Goal: Task Accomplishment & Management: Complete application form

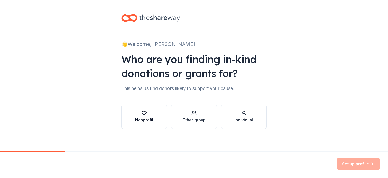
click at [156, 118] on button "Nonprofit" at bounding box center [144, 117] width 46 height 24
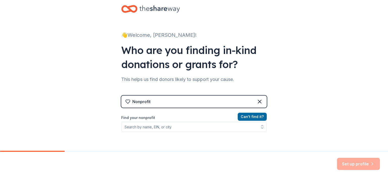
scroll to position [25, 0]
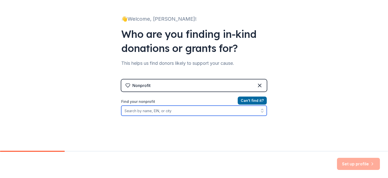
click at [180, 109] on input "Find your nonprofit" at bounding box center [194, 111] width 146 height 10
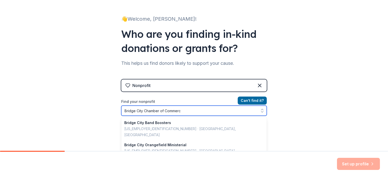
type input "Bridge City Chamber of Commerce"
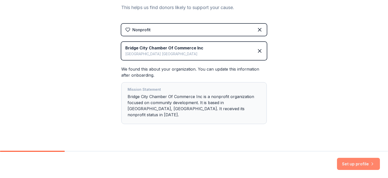
scroll to position [83, 0]
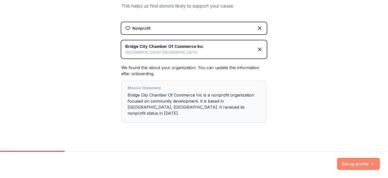
click at [365, 164] on button "Set up profile" at bounding box center [358, 164] width 43 height 12
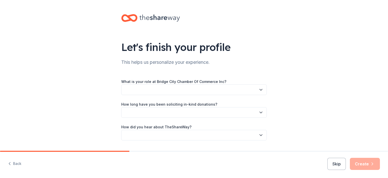
click at [198, 91] on button "button" at bounding box center [194, 90] width 146 height 11
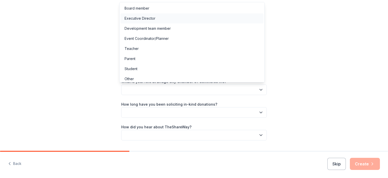
click at [155, 18] on div "Executive Director" at bounding box center [192, 18] width 143 height 10
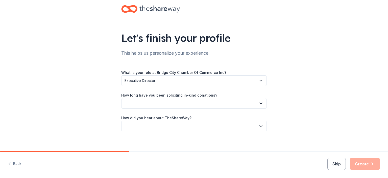
scroll to position [14, 0]
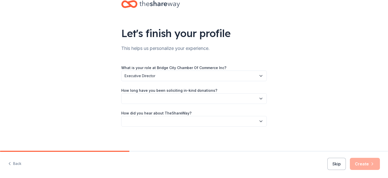
click at [211, 100] on button "button" at bounding box center [194, 98] width 146 height 11
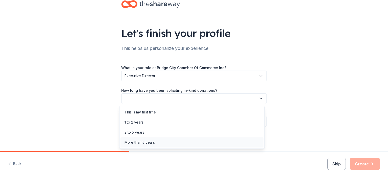
click at [156, 143] on div "More than 5 years" at bounding box center [192, 143] width 143 height 10
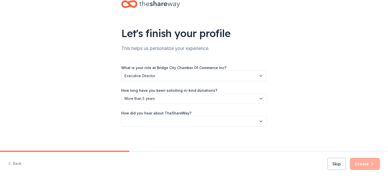
click at [166, 121] on button "button" at bounding box center [194, 121] width 146 height 11
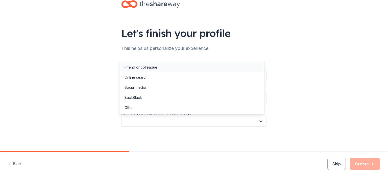
click at [160, 66] on div "Friend or colleague" at bounding box center [192, 67] width 143 height 10
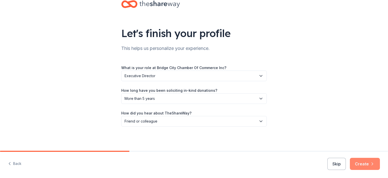
click at [366, 160] on button "Create" at bounding box center [365, 164] width 30 height 12
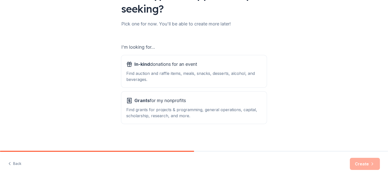
scroll to position [53, 0]
click at [168, 64] on span "In-kind donations for an event" at bounding box center [165, 64] width 63 height 8
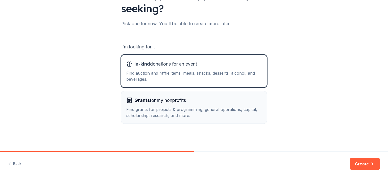
click at [167, 98] on span "Grants for my nonprofits" at bounding box center [160, 101] width 52 height 8
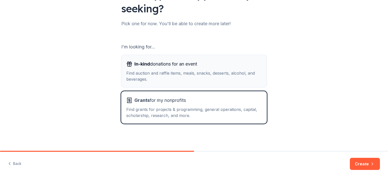
click at [161, 72] on div "Find auction and raffle items, meals, snacks, desserts, alcohol, and beverages." at bounding box center [193, 76] width 135 height 12
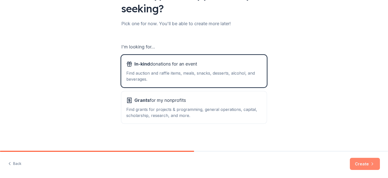
click at [357, 161] on button "Create" at bounding box center [365, 164] width 30 height 12
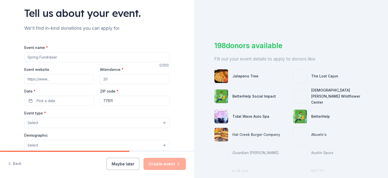
scroll to position [25, 0]
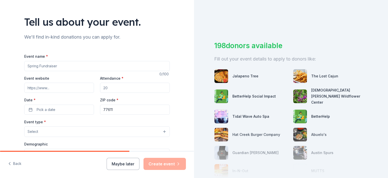
click at [71, 68] on input "Event name *" at bounding box center [97, 66] width 146 height 10
type input "d"
type input "Designer Purse Bingo"
click at [60, 85] on input "Event website" at bounding box center [59, 88] width 70 height 10
type input "d"
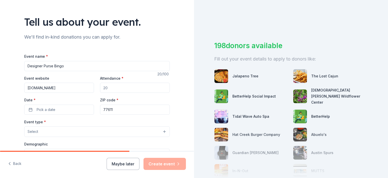
type input "bridgecitycoc.com"
type input "500"
click at [40, 108] on span "Pick a date" at bounding box center [46, 110] width 19 height 6
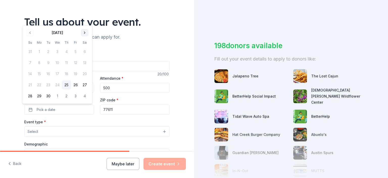
click at [83, 33] on button "Go to next month" at bounding box center [84, 32] width 7 height 7
click at [67, 84] on button "23" at bounding box center [66, 85] width 9 height 9
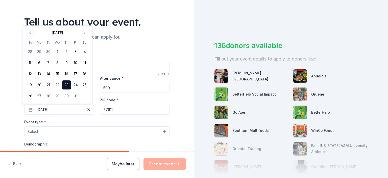
click at [131, 120] on div "Event type * Select" at bounding box center [97, 128] width 146 height 18
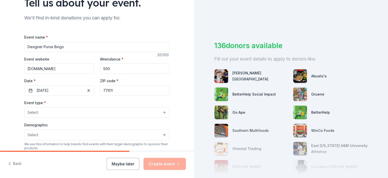
scroll to position [76, 0]
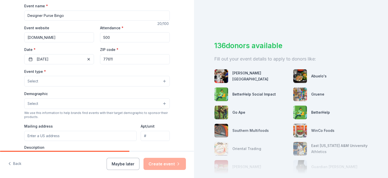
click at [66, 78] on button "Select" at bounding box center [97, 81] width 146 height 11
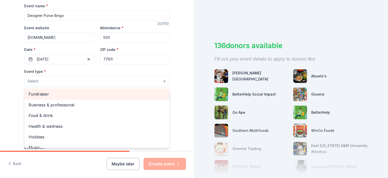
click at [55, 94] on span "Fundraiser" at bounding box center [97, 94] width 137 height 7
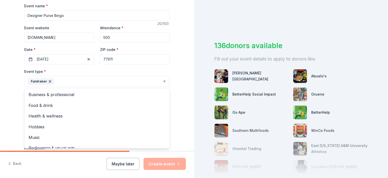
click at [13, 84] on div "Tell us about your event. We'll find in-kind donations you can apply for. Event…" at bounding box center [97, 92] width 194 height 337
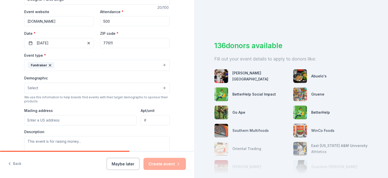
scroll to position [101, 0]
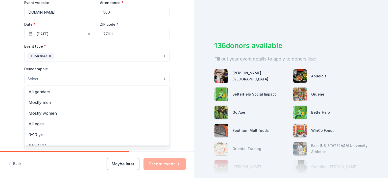
click at [50, 79] on button "Select" at bounding box center [97, 79] width 146 height 11
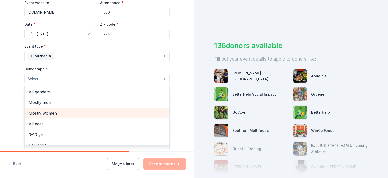
click at [46, 111] on span "Mostly women" at bounding box center [97, 113] width 137 height 7
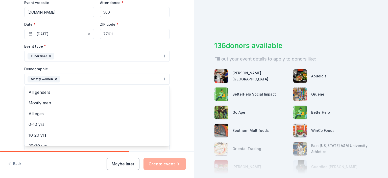
click at [11, 94] on div "Tell us about your event. We'll find in-kind donations you can apply for. Event…" at bounding box center [97, 67] width 194 height 337
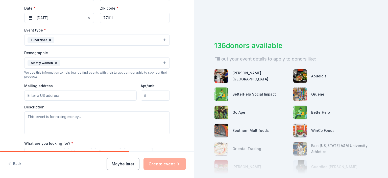
scroll to position [126, 0]
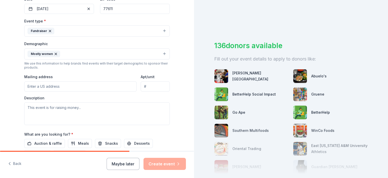
click at [64, 87] on input "Mailing address" at bounding box center [80, 87] width 112 height 10
type input "150 W. Roundbunch Rd."
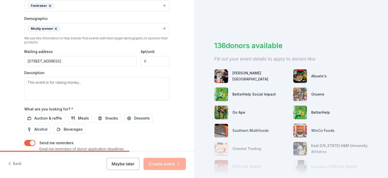
scroll to position [177, 0]
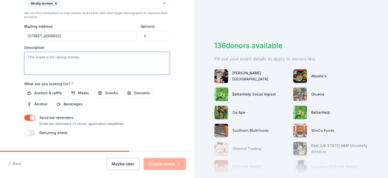
click at [91, 56] on textarea at bounding box center [97, 63] width 146 height 23
click at [128, 57] on textarea "This is one of our biggest fundraisers for our Chamber." at bounding box center [97, 63] width 146 height 23
paste textarea "an exciting community event where participants play bingo to win authentic desi…"
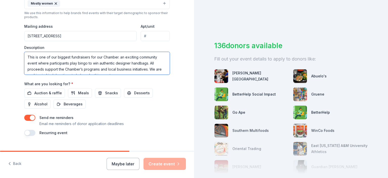
scroll to position [3, 0]
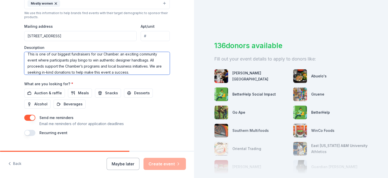
click at [117, 52] on textarea "This is one of our biggest fundraisers for our Chamber. an exciting community e…" at bounding box center [97, 63] width 146 height 23
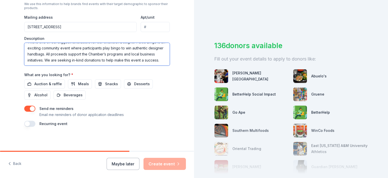
scroll to position [186, 0]
type textarea "This is one of our biggest fundraisers for our Chamber. Designer Purse Bingo is…"
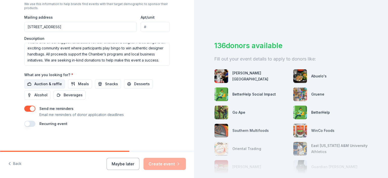
click at [53, 83] on span "Auction & raffle" at bounding box center [48, 84] width 28 height 6
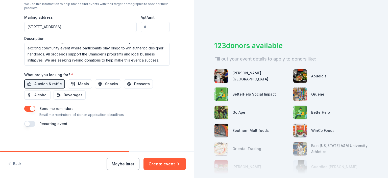
click at [29, 123] on button "button" at bounding box center [29, 124] width 11 height 6
click at [31, 124] on button "button" at bounding box center [29, 124] width 11 height 6
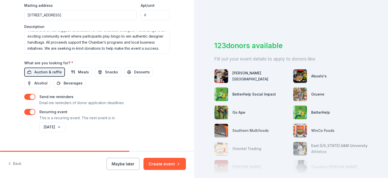
scroll to position [204, 0]
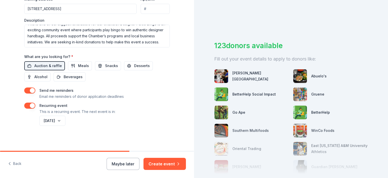
click at [25, 107] on button "button" at bounding box center [29, 106] width 11 height 6
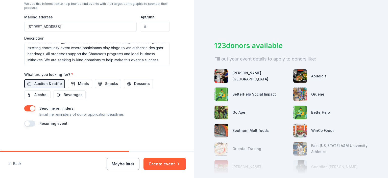
scroll to position [186, 0]
click at [28, 123] on button "button" at bounding box center [29, 124] width 11 height 6
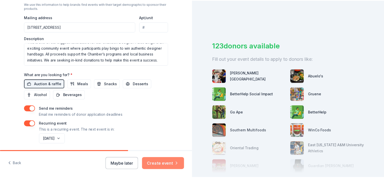
scroll to position [204, 0]
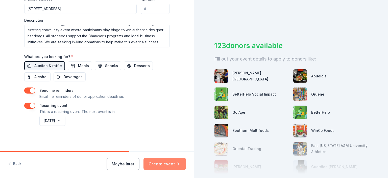
click at [159, 165] on button "Create event" at bounding box center [165, 164] width 42 height 12
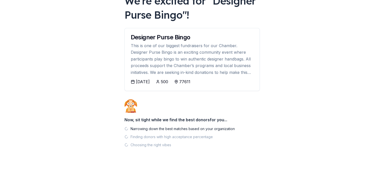
scroll to position [42, 0]
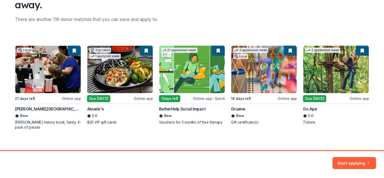
scroll to position [61, 0]
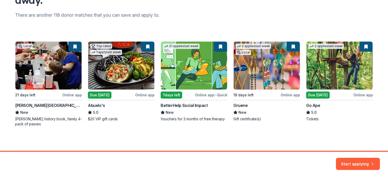
click at [319, 85] on div "Local 21 days left Online app Dr Pepper Museum New Dr Pepper history book, fami…" at bounding box center [194, 83] width 358 height 85
click at [316, 96] on div "Local 21 days left Online app Dr Pepper Museum New Dr Pepper history book, fami…" at bounding box center [194, 83] width 358 height 85
click at [351, 159] on button "Start applying" at bounding box center [358, 161] width 44 height 12
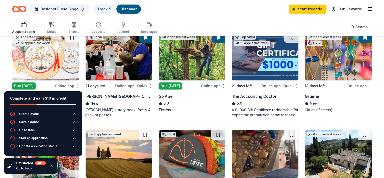
scroll to position [152, 0]
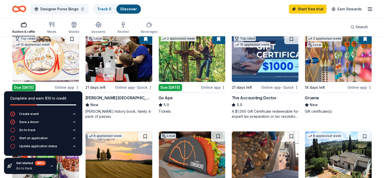
click at [50, 166] on button "button" at bounding box center [52, 166] width 4 height 4
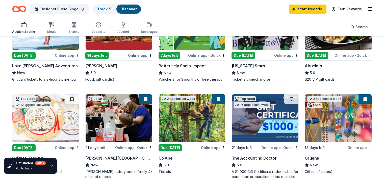
scroll to position [126, 0]
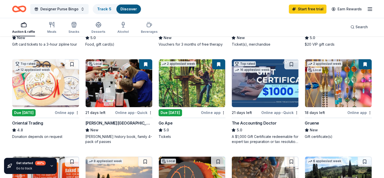
click at [48, 96] on img at bounding box center [45, 83] width 67 height 48
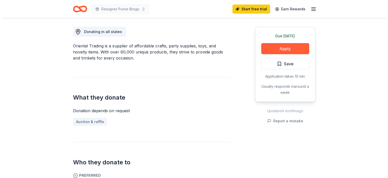
scroll to position [126, 0]
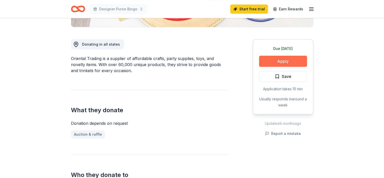
click at [270, 60] on button "Apply" at bounding box center [283, 61] width 48 height 11
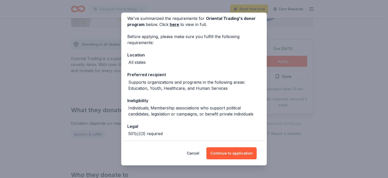
scroll to position [0, 0]
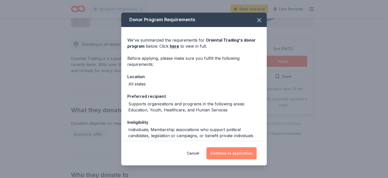
click at [220, 150] on button "Continue to application" at bounding box center [231, 154] width 50 height 12
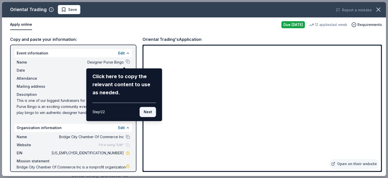
click at [149, 113] on button "Next" at bounding box center [148, 112] width 16 height 10
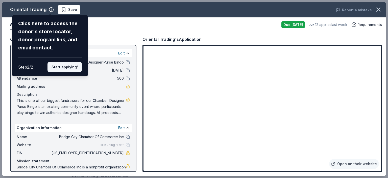
click at [68, 67] on button "Start applying!" at bounding box center [65, 67] width 34 height 10
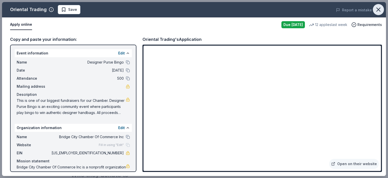
click at [378, 11] on icon "button" at bounding box center [378, 9] width 7 height 7
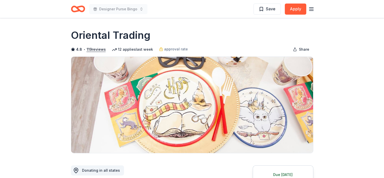
click at [84, 11] on icon "Home" at bounding box center [80, 8] width 8 height 5
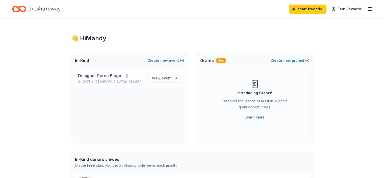
scroll to position [25, 0]
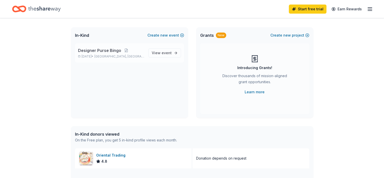
click at [123, 53] on p "Designer Purse Bingo" at bounding box center [111, 51] width 66 height 6
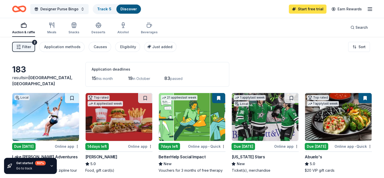
click at [297, 8] on link "Start free trial" at bounding box center [308, 9] width 38 height 9
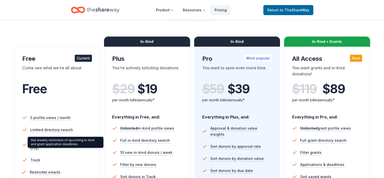
scroll to position [51, 0]
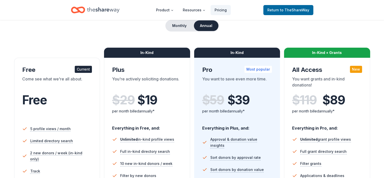
click at [57, 84] on div "Come see what we're all about." at bounding box center [57, 83] width 70 height 14
click at [85, 69] on div "Current" at bounding box center [83, 69] width 17 height 7
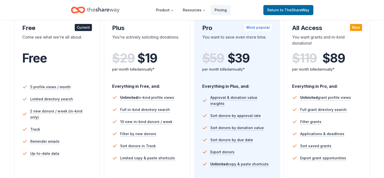
scroll to position [101, 0]
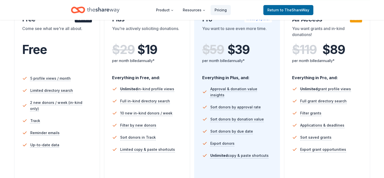
click at [166, 55] on div "$ 29 $ 19" at bounding box center [147, 50] width 70 height 14
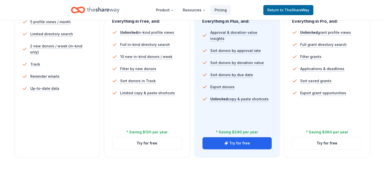
scroll to position [177, 0]
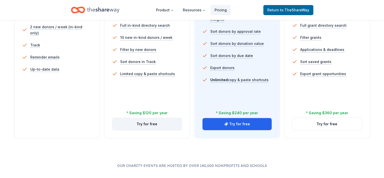
click at [149, 118] on button "Try for free" at bounding box center [146, 124] width 69 height 12
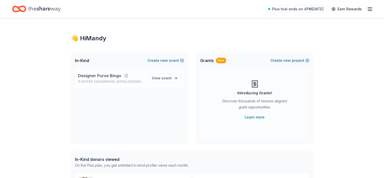
click at [125, 80] on div "Designer Purse Bingo [DATE] • [GEOGRAPHIC_DATA], [GEOGRAPHIC_DATA]" at bounding box center [111, 78] width 66 height 11
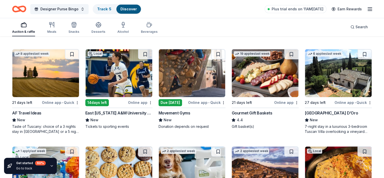
scroll to position [328, 0]
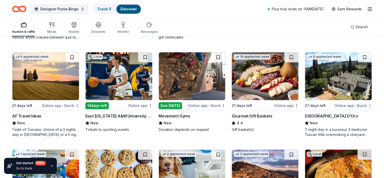
click at [255, 84] on img at bounding box center [265, 76] width 67 height 48
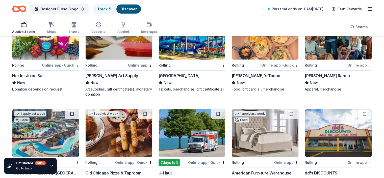
scroll to position [1266, 0]
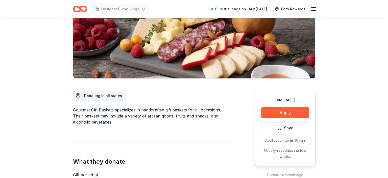
scroll to position [76, 0]
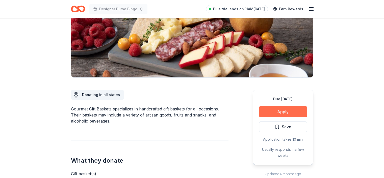
click at [268, 113] on button "Apply" at bounding box center [283, 111] width 48 height 11
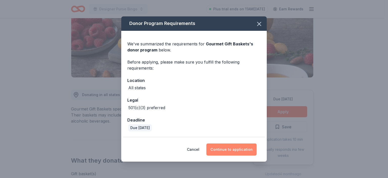
click at [227, 150] on button "Continue to application" at bounding box center [231, 150] width 50 height 12
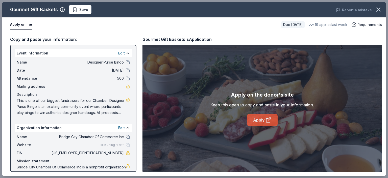
click at [264, 123] on link "Apply" at bounding box center [262, 120] width 31 height 12
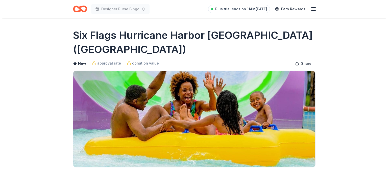
scroll to position [76, 0]
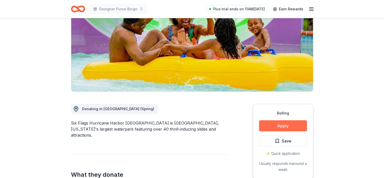
click at [288, 121] on button "Apply" at bounding box center [283, 126] width 48 height 11
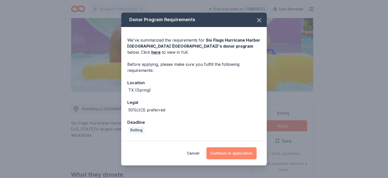
click at [238, 153] on button "Continue to application" at bounding box center [231, 154] width 50 height 12
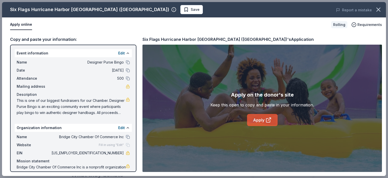
click at [255, 118] on link "Apply" at bounding box center [262, 120] width 31 height 12
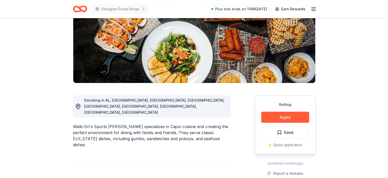
scroll to position [76, 0]
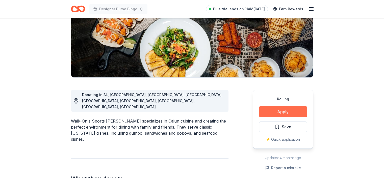
click at [287, 111] on button "Apply" at bounding box center [283, 111] width 48 height 11
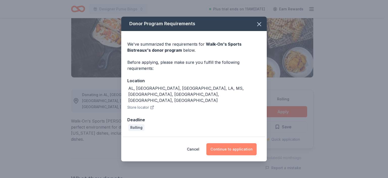
click at [241, 144] on button "Continue to application" at bounding box center [231, 150] width 50 height 12
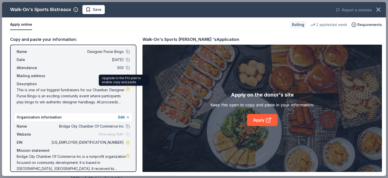
scroll to position [17, 0]
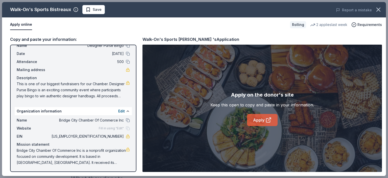
click at [264, 121] on link "Apply" at bounding box center [262, 120] width 31 height 12
click at [257, 120] on link "Apply" at bounding box center [262, 120] width 31 height 12
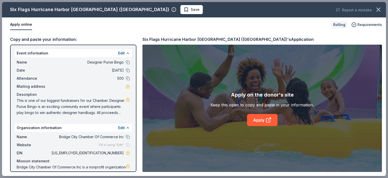
scroll to position [76, 0]
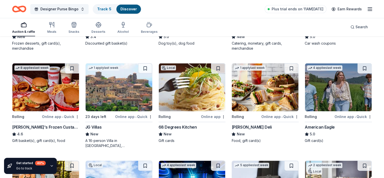
scroll to position [629, 0]
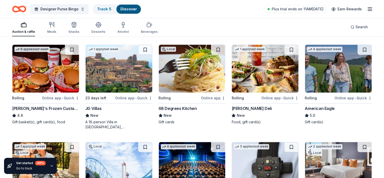
click at [253, 85] on img at bounding box center [265, 69] width 67 height 48
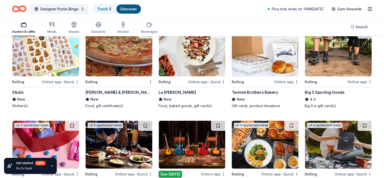
scroll to position [1423, 0]
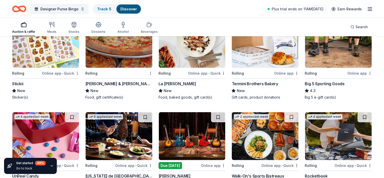
click at [177, 62] on img at bounding box center [192, 44] width 67 height 48
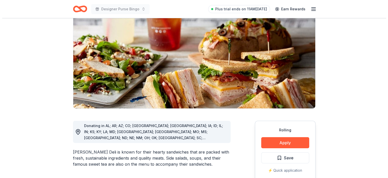
scroll to position [101, 0]
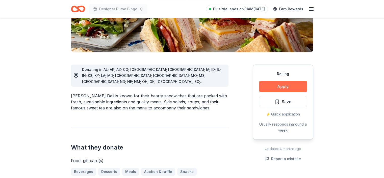
click at [282, 87] on button "Apply" at bounding box center [283, 86] width 48 height 11
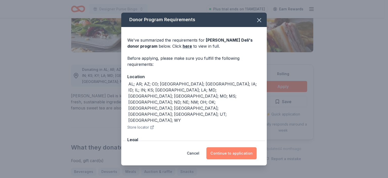
click at [225, 154] on button "Continue to application" at bounding box center [231, 154] width 50 height 12
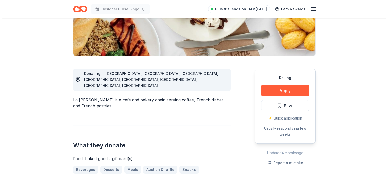
scroll to position [101, 0]
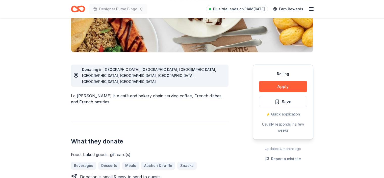
click at [292, 81] on div "Rolling Apply Save ⚡️ Quick application Usually responds in a few weeks" at bounding box center [283, 102] width 61 height 75
click at [285, 86] on button "Apply" at bounding box center [283, 86] width 48 height 11
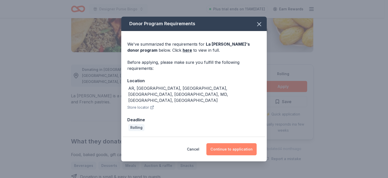
click at [229, 145] on button "Continue to application" at bounding box center [231, 150] width 50 height 12
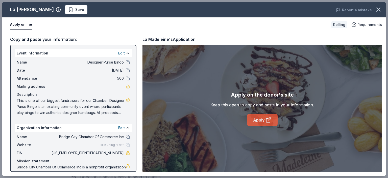
click at [255, 120] on link "Apply" at bounding box center [262, 120] width 31 height 12
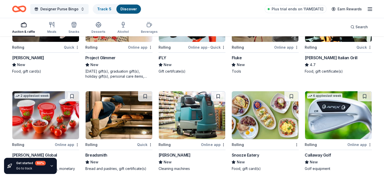
scroll to position [1766, 0]
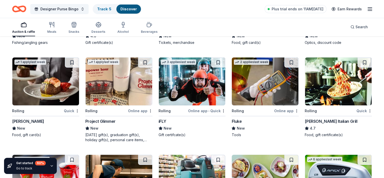
click at [345, 92] on img at bounding box center [338, 82] width 67 height 48
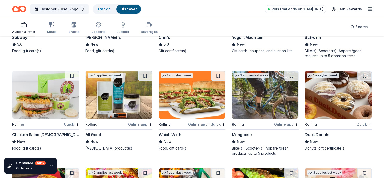
scroll to position [2353, 0]
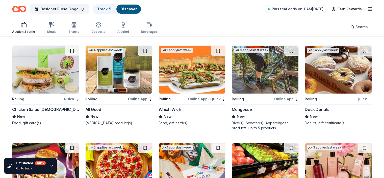
click at [105, 66] on img at bounding box center [119, 70] width 67 height 48
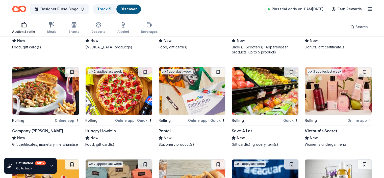
scroll to position [2429, 0]
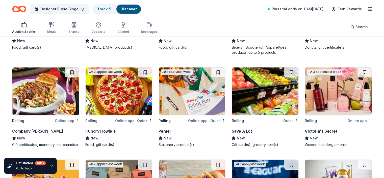
click at [343, 98] on img at bounding box center [338, 91] width 67 height 48
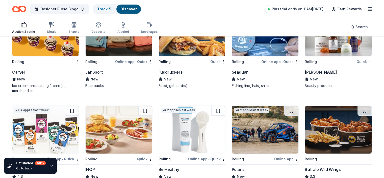
scroll to position [2555, 0]
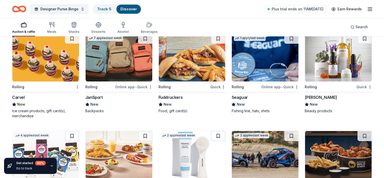
click at [331, 62] on img at bounding box center [338, 58] width 67 height 48
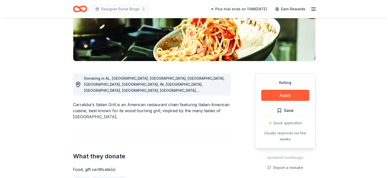
scroll to position [101, 0]
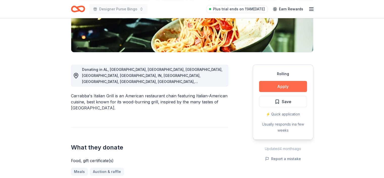
click at [278, 84] on button "Apply" at bounding box center [283, 86] width 48 height 11
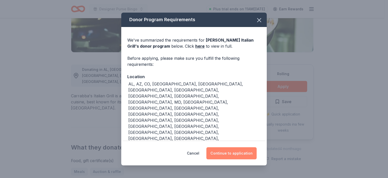
click at [222, 150] on button "Continue to application" at bounding box center [231, 154] width 50 height 12
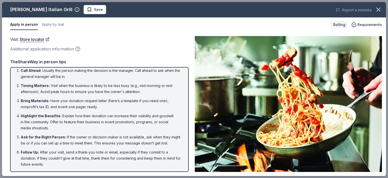
scroll to position [10, 0]
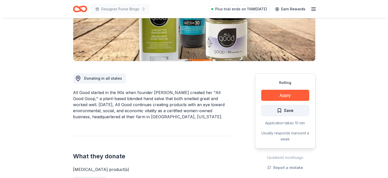
scroll to position [101, 0]
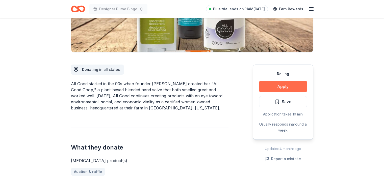
click at [287, 83] on button "Apply" at bounding box center [283, 86] width 48 height 11
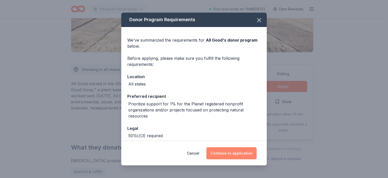
click at [237, 151] on button "Continue to application" at bounding box center [231, 154] width 50 height 12
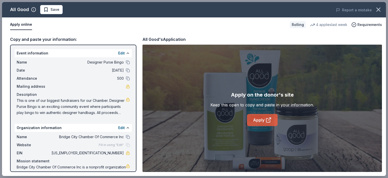
click at [260, 123] on link "Apply" at bounding box center [262, 120] width 31 height 12
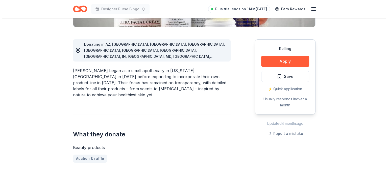
scroll to position [76, 0]
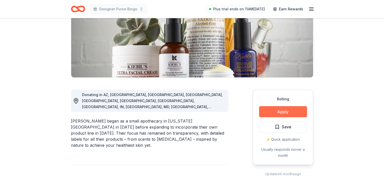
click at [284, 110] on button "Apply" at bounding box center [283, 111] width 48 height 11
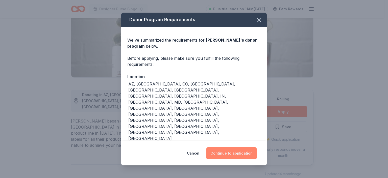
click at [228, 152] on button "Continue to application" at bounding box center [231, 154] width 50 height 12
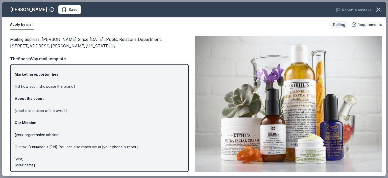
scroll to position [28, 0]
